Goal: Transaction & Acquisition: Purchase product/service

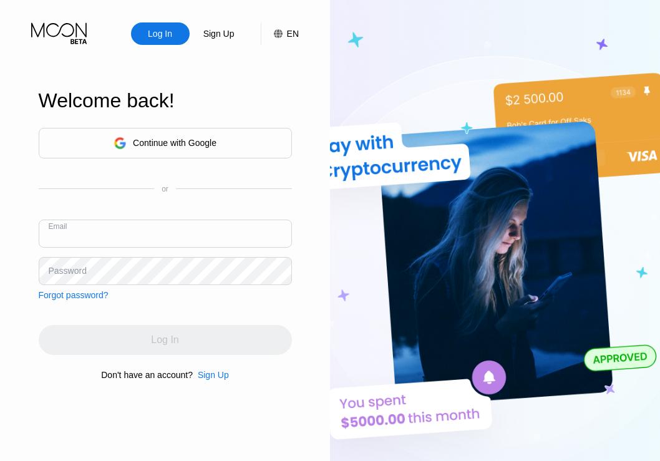
click at [165, 220] on input "text" at bounding box center [165, 233] width 253 height 28
click at [122, 228] on input "text" at bounding box center [165, 233] width 253 height 28
paste input "[EMAIL_ADDRESS][DOMAIN_NAME]"
type input "[EMAIL_ADDRESS][DOMAIN_NAME]"
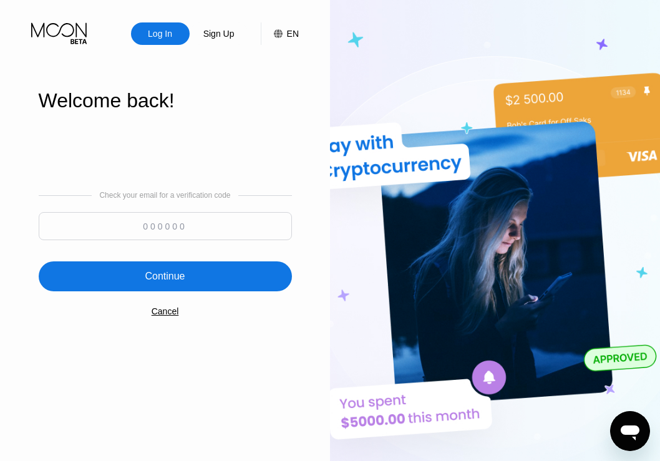
click at [184, 234] on input at bounding box center [165, 226] width 253 height 28
paste input "881438"
type input "881438"
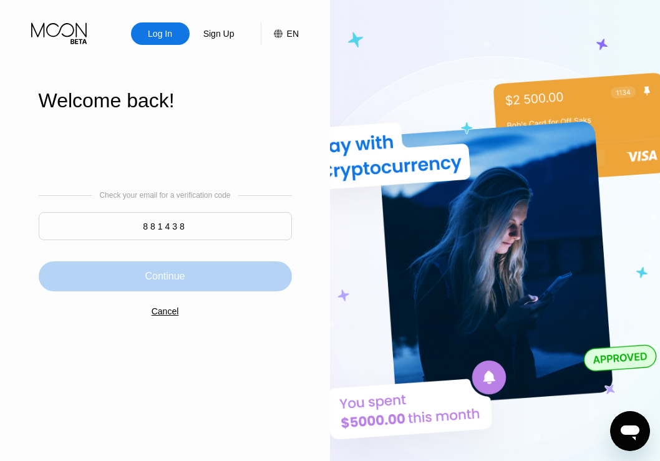
click at [182, 279] on div "Continue" at bounding box center [165, 276] width 40 height 12
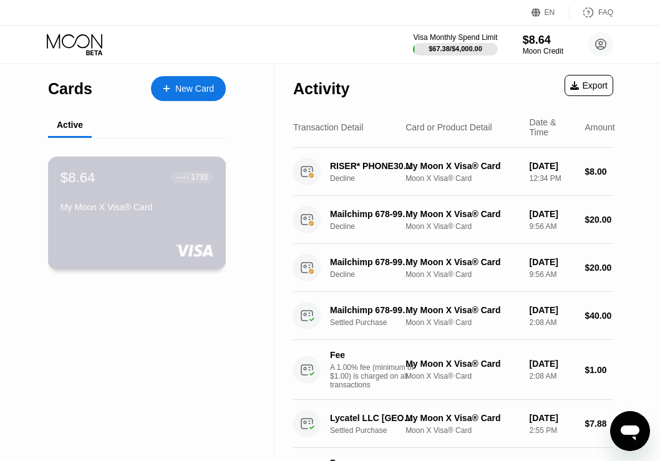
click at [191, 226] on div "$8.64 ● ● ● ● 1733 My Moon X Visa® Card" at bounding box center [137, 212] width 178 height 113
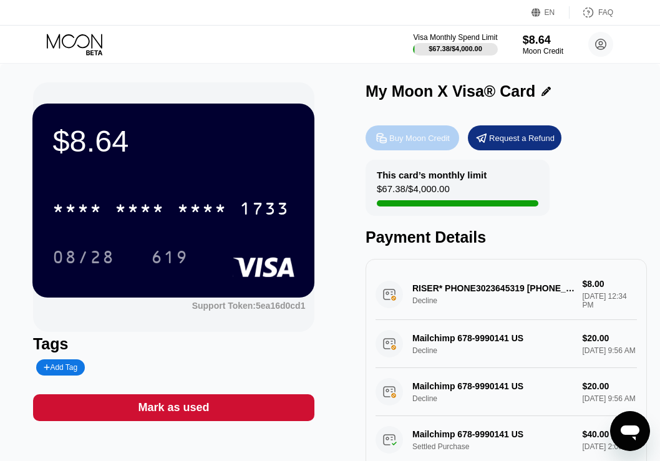
click at [413, 139] on div "Buy Moon Credit" at bounding box center [419, 138] width 60 height 11
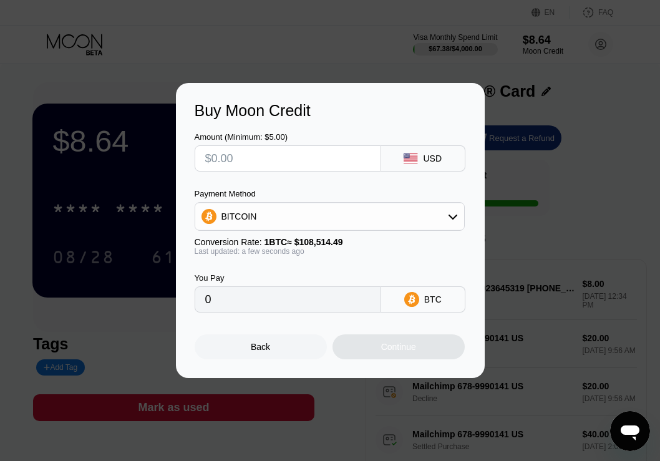
click at [269, 140] on div "Amount (Minimum: $5.00)" at bounding box center [288, 136] width 186 height 9
click at [263, 158] on input "text" at bounding box center [287, 158] width 165 height 25
type input "$1"
type input "0.00000922"
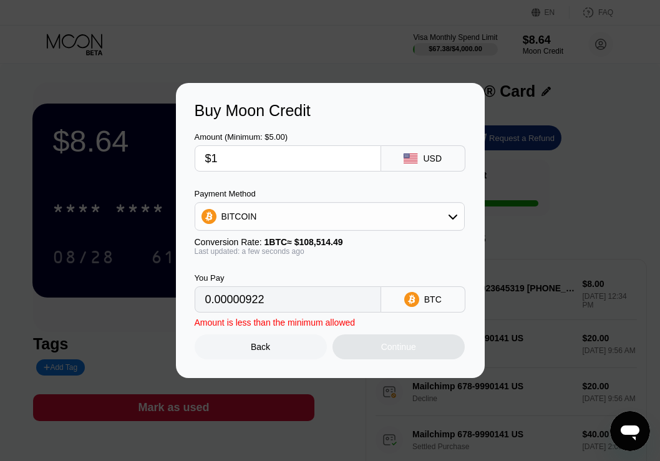
type input "$10"
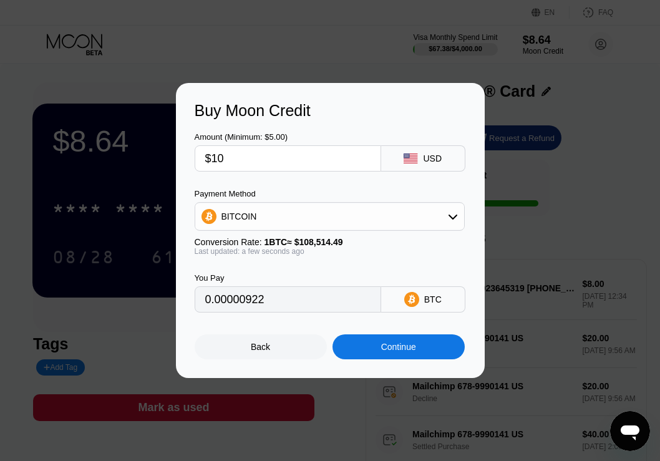
type input "0.00009216"
type input "$10"
click at [443, 302] on div "BTC" at bounding box center [423, 299] width 84 height 26
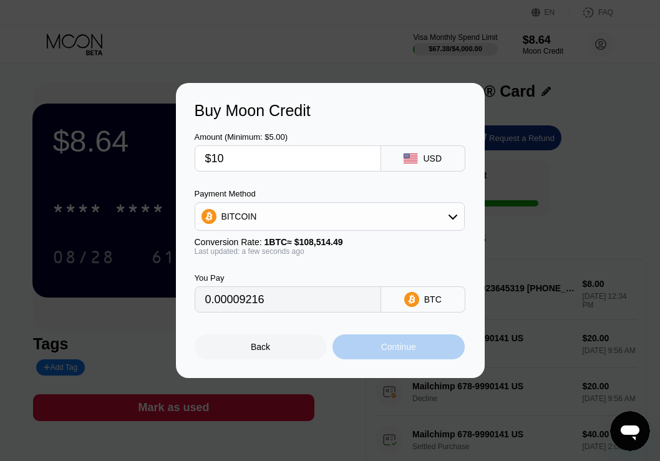
click at [402, 352] on div "Continue" at bounding box center [398, 347] width 35 height 10
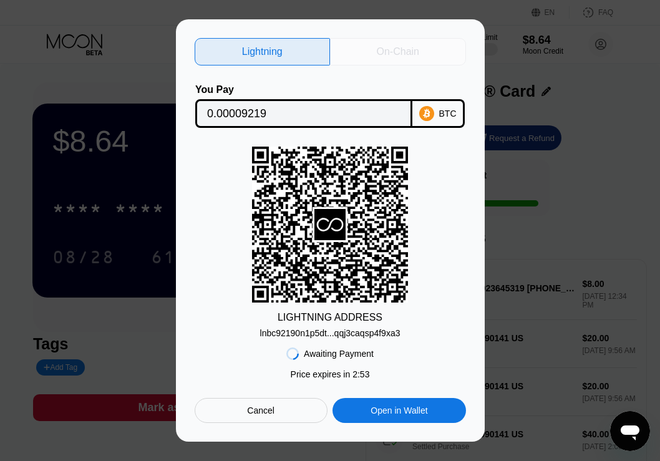
click at [410, 52] on div "On-Chain" at bounding box center [398, 52] width 42 height 12
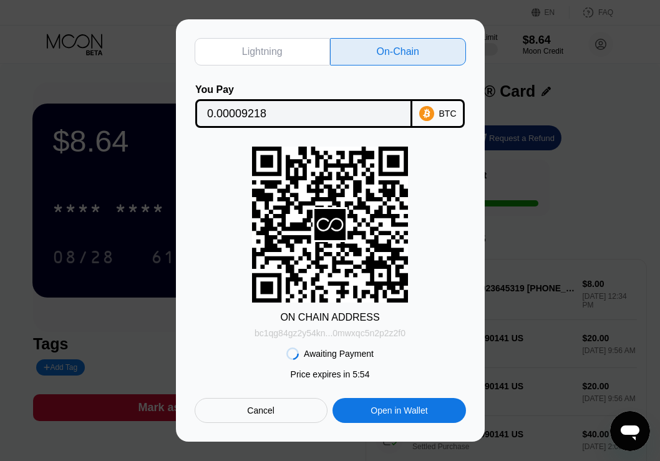
click at [331, 336] on div "bc1qg84gz2y54kn...0mwxqc5n2p2z2f0" at bounding box center [329, 333] width 151 height 10
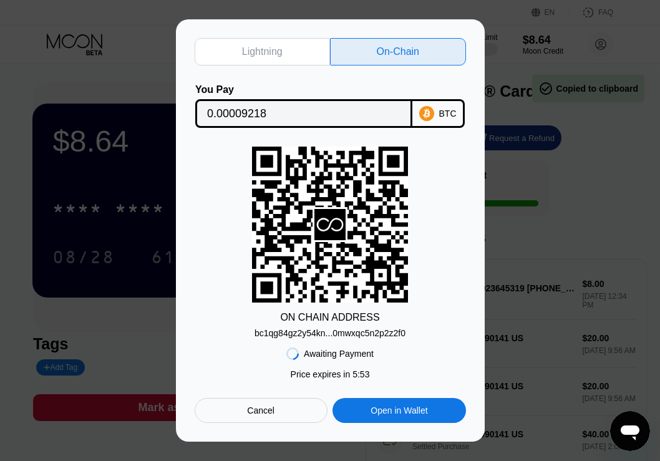
click at [331, 336] on div "bc1qg84gz2y54kn...0mwxqc5n2p2z2f0" at bounding box center [329, 333] width 151 height 10
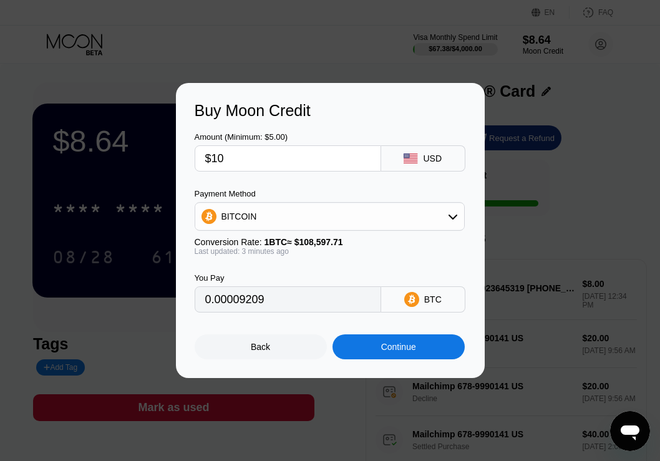
type input "0.00009212"
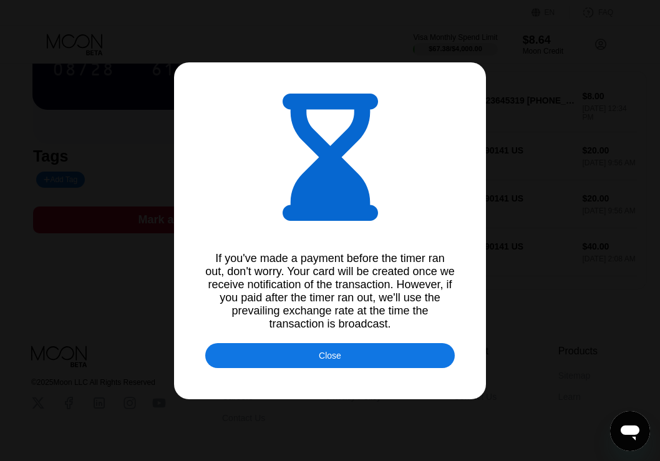
scroll to position [188, 0]
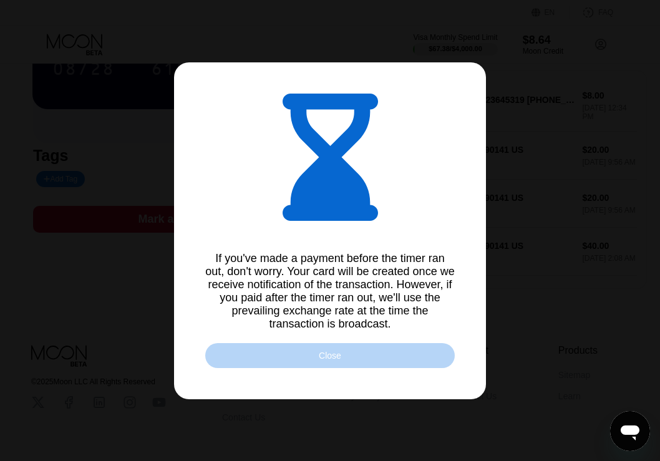
click at [339, 359] on div "Close" at bounding box center [330, 355] width 22 height 10
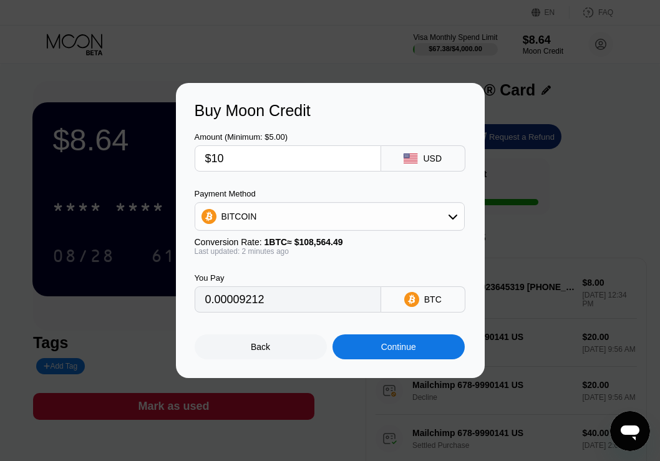
scroll to position [0, 0]
click at [407, 38] on div at bounding box center [334, 230] width 669 height 461
click at [267, 352] on div "Back" at bounding box center [260, 347] width 19 height 10
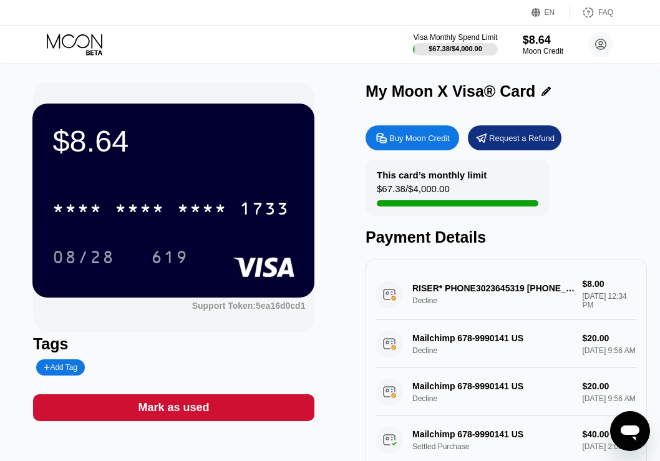
click at [265, 82] on div "$8.64 * * * * * * * * * * * * 1733 08/28 619 Support Token: 5ea16d0cd1 Tags Add…" at bounding box center [330, 286] width 660 height 445
click at [278, 77] on div "$8.64 * * * * * * * * * * * * 1733 08/28 619 Support Token: 5ea16d0cd1 Tags Add…" at bounding box center [330, 286] width 660 height 445
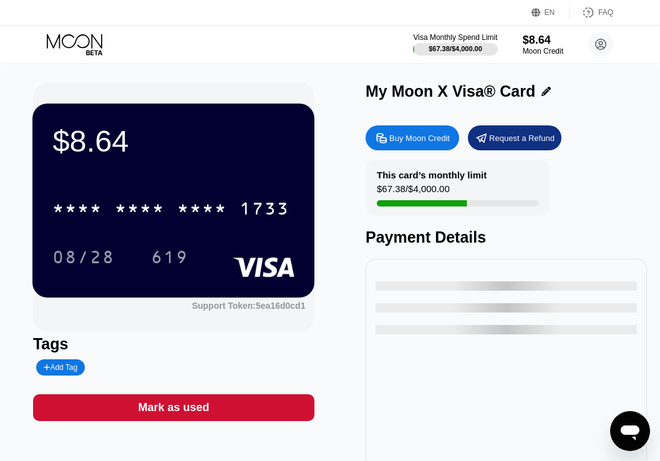
click at [632, 433] on icon "Open messaging window" at bounding box center [629, 432] width 19 height 15
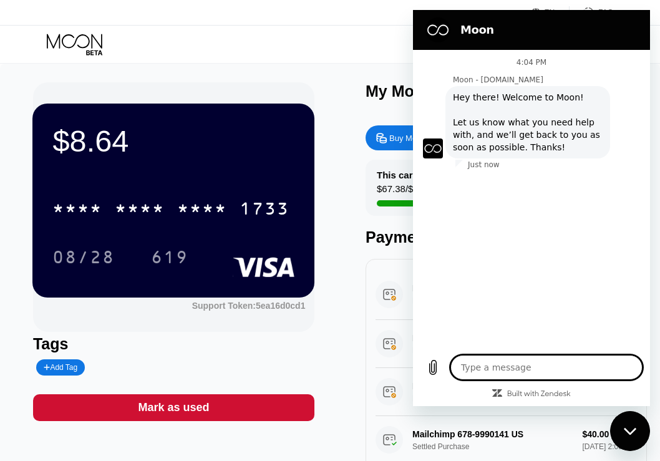
type textarea "x"
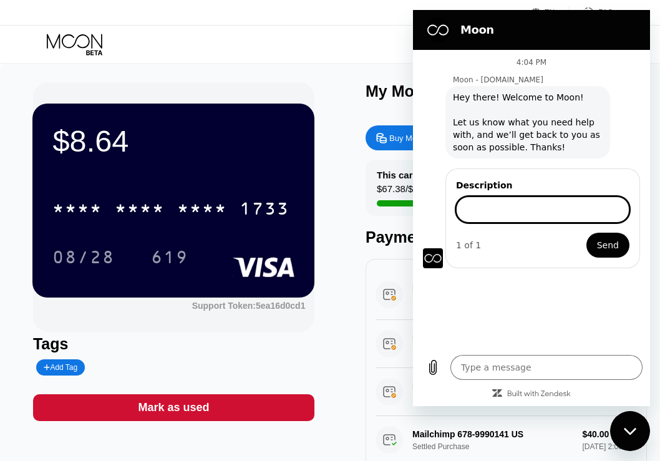
click at [540, 206] on input "Description" at bounding box center [542, 209] width 173 height 26
type input "PAYMENT"
click at [622, 242] on button "Send" at bounding box center [607, 245] width 43 height 25
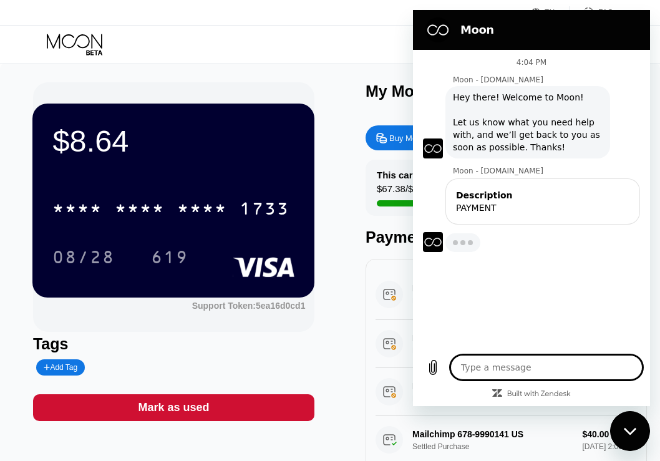
type textarea "x"
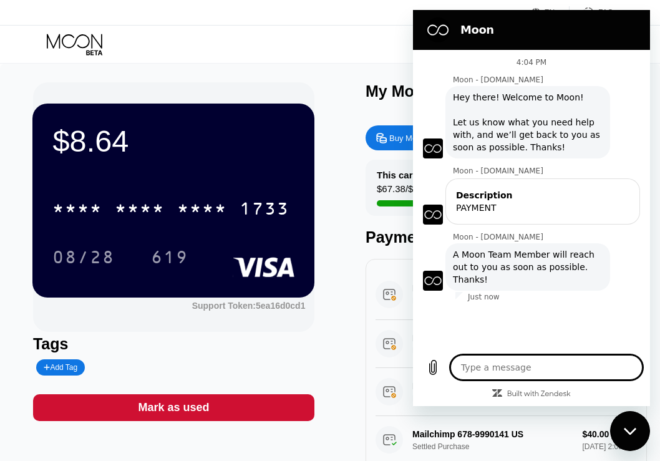
click at [516, 372] on textarea at bounding box center [546, 367] width 192 height 25
type textarea "O"
type textarea "x"
type textarea "OK"
type textarea "x"
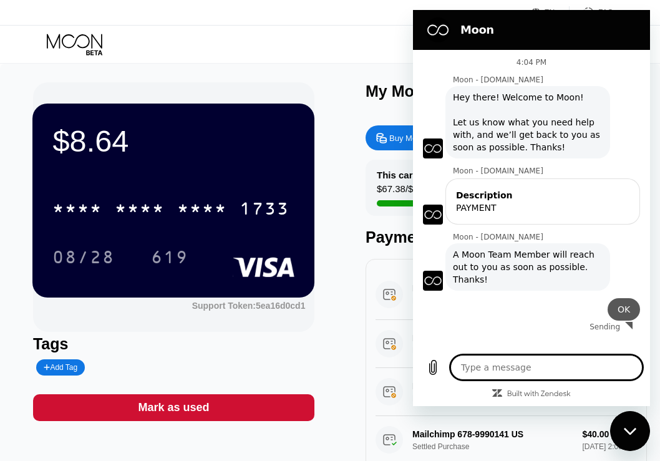
type textarea "x"
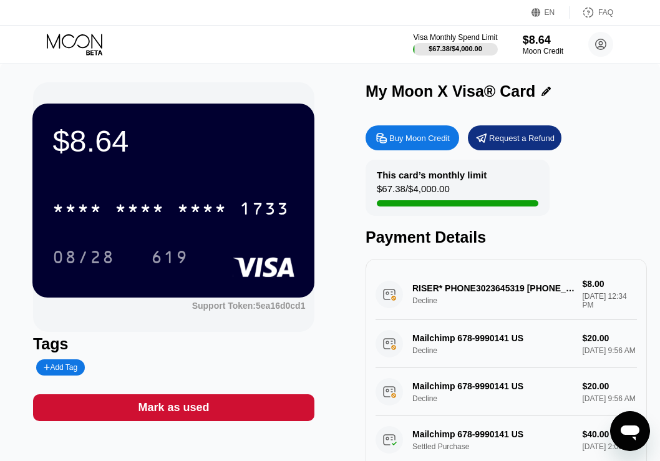
click at [627, 425] on icon "Open messaging window" at bounding box center [629, 431] width 22 height 22
